Goal: Task Accomplishment & Management: Complete application form

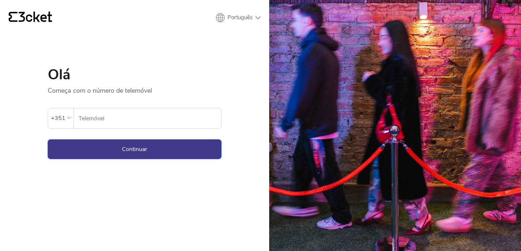
click at [78, 150] on button "Continuar" at bounding box center [135, 149] width 174 height 20
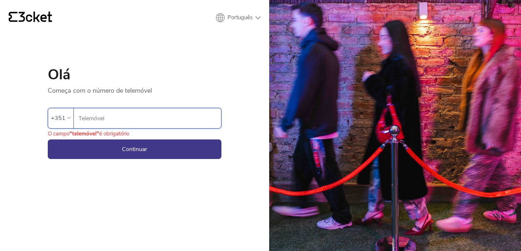
click at [102, 114] on input "Telemóvel" at bounding box center [149, 118] width 143 height 20
type input "917089500"
click at [171, 155] on button "Continuar" at bounding box center [135, 149] width 174 height 20
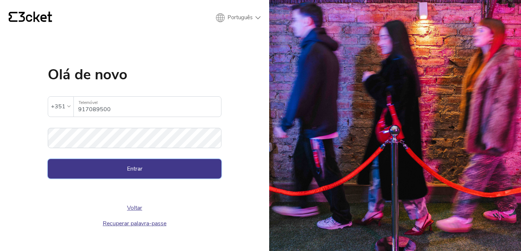
click at [139, 172] on button "Entrar" at bounding box center [135, 169] width 174 height 20
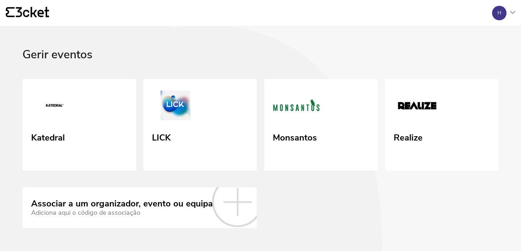
click at [408, 137] on div "Realize" at bounding box center [407, 136] width 29 height 13
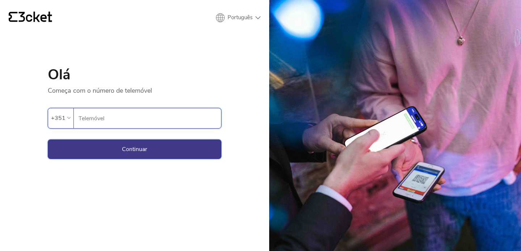
type input "917089500"
click at [158, 144] on button "Continuar" at bounding box center [135, 149] width 174 height 20
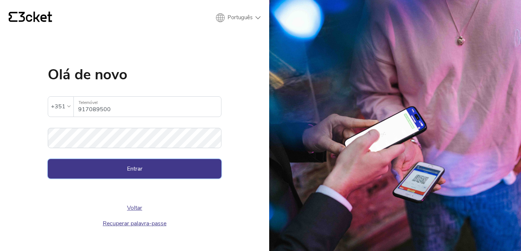
click at [158, 164] on button "Entrar" at bounding box center [135, 169] width 174 height 20
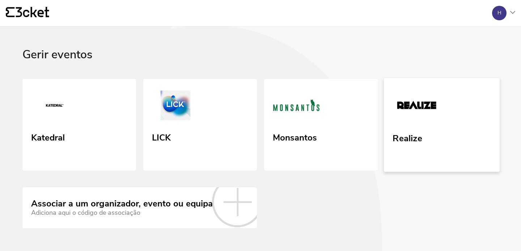
click at [448, 127] on link "Realize" at bounding box center [442, 125] width 116 height 94
